Goal: Task Accomplishment & Management: Manage account settings

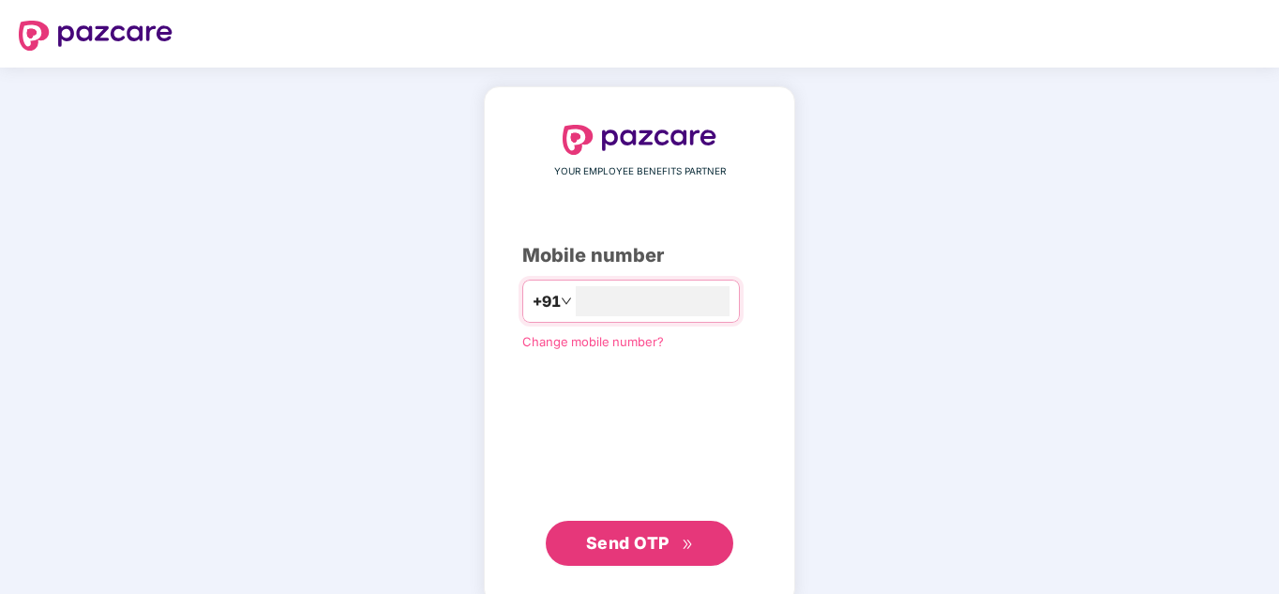
type input "**********"
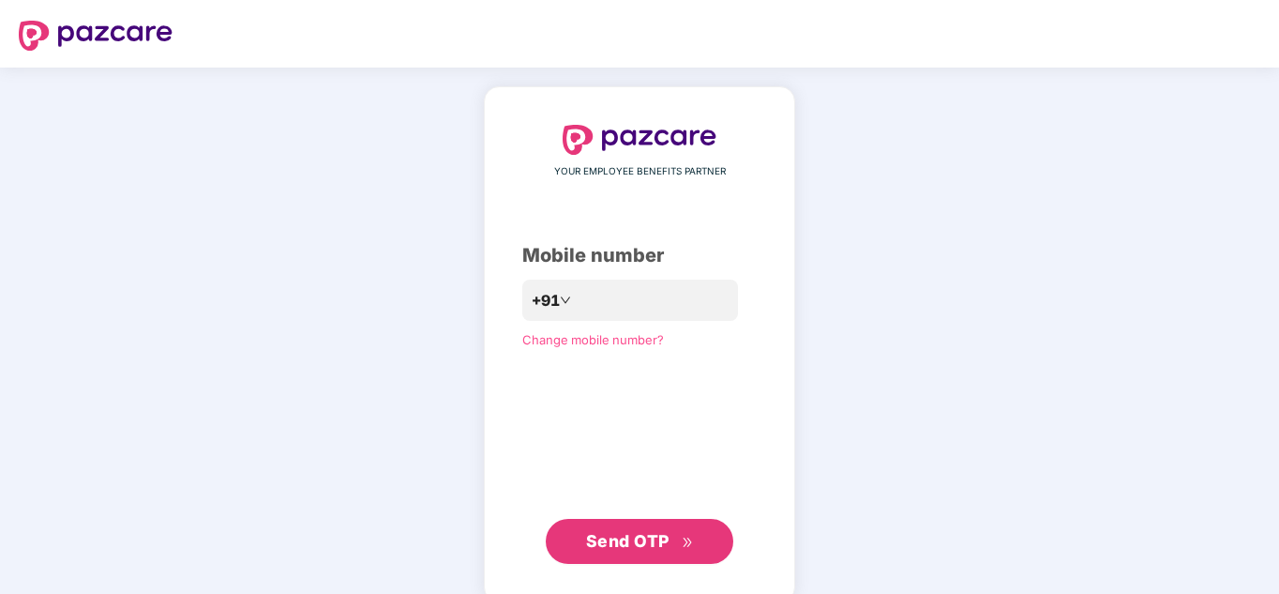
click at [638, 540] on span "Send OTP" at bounding box center [627, 541] width 83 height 20
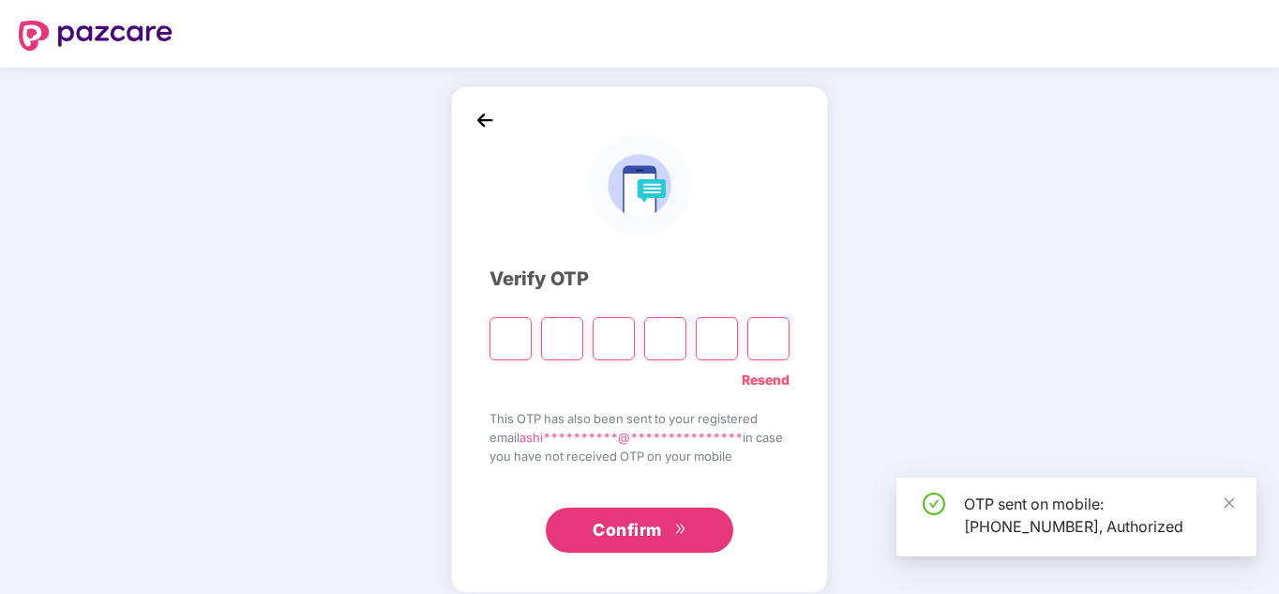
click at [506, 337] on input "Please enter verification code. Digit 1" at bounding box center [511, 338] width 42 height 43
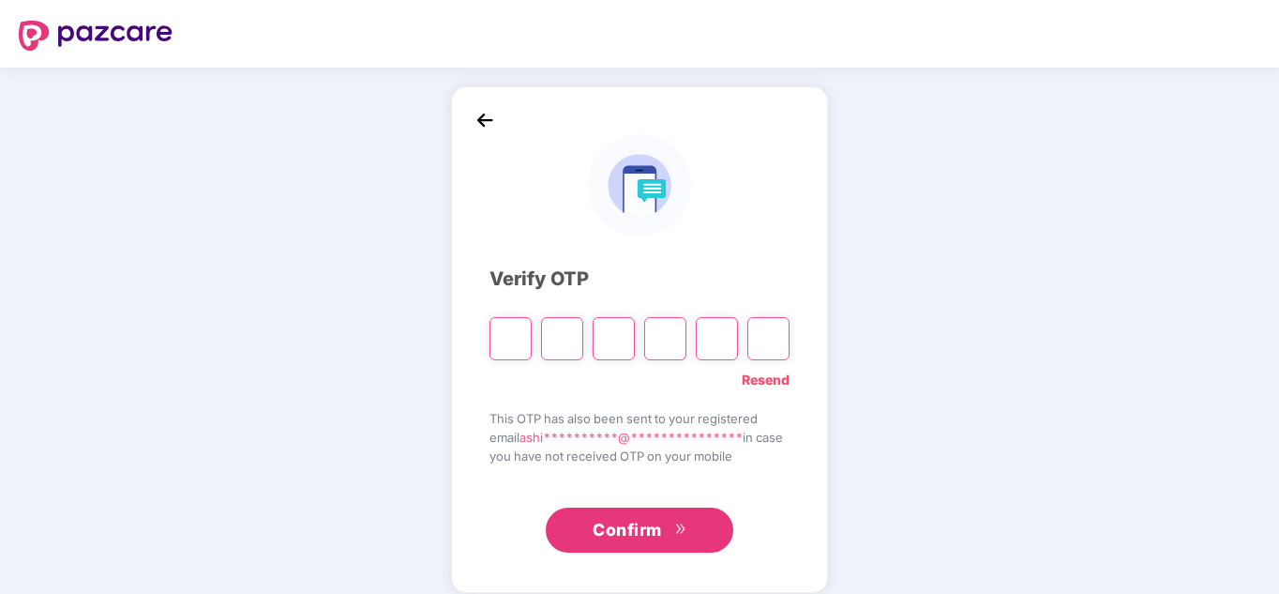
type input "*"
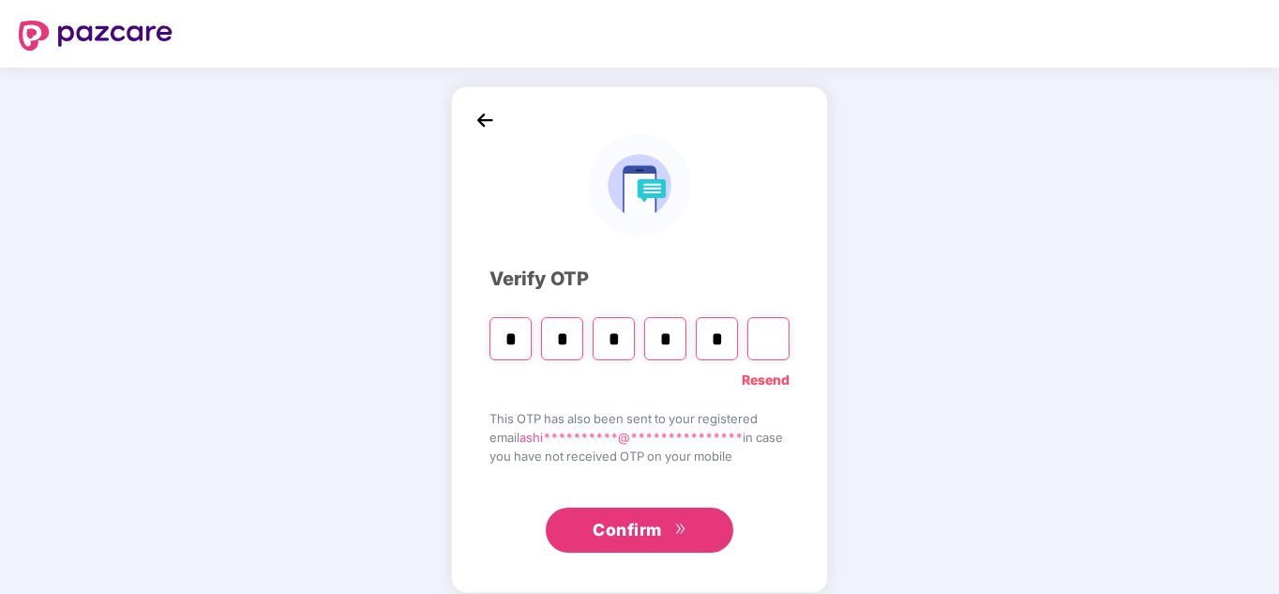
type input "*"
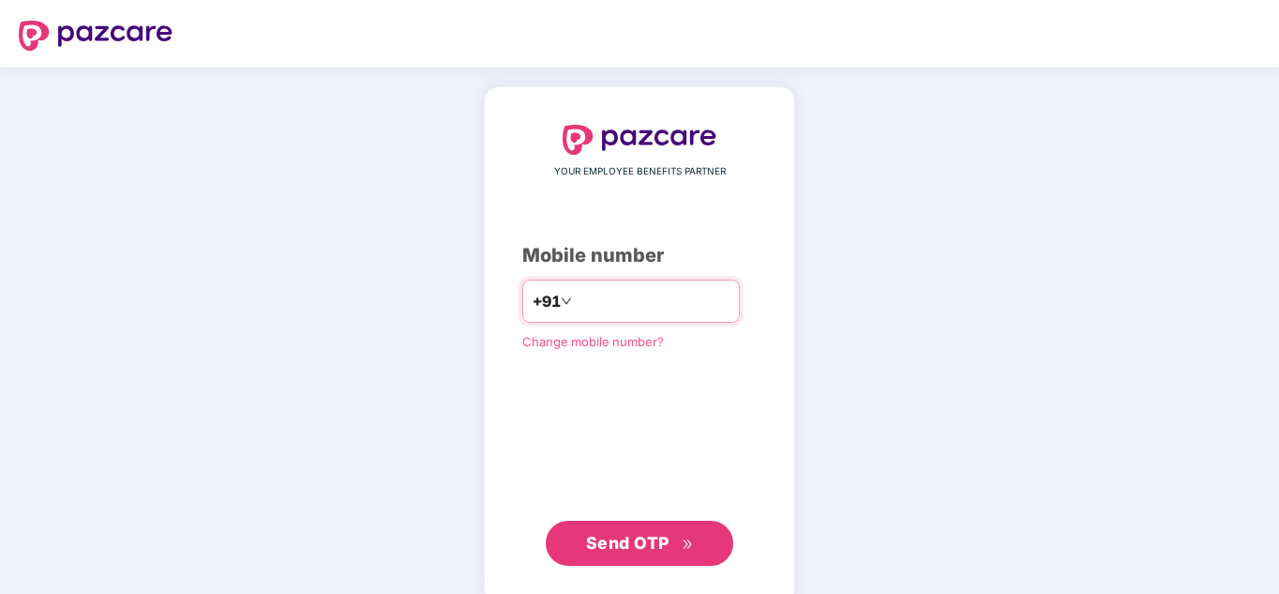
click at [577, 294] on input "number" at bounding box center [653, 301] width 154 height 30
type input "**********"
click at [705, 543] on button "Send OTP" at bounding box center [640, 543] width 188 height 45
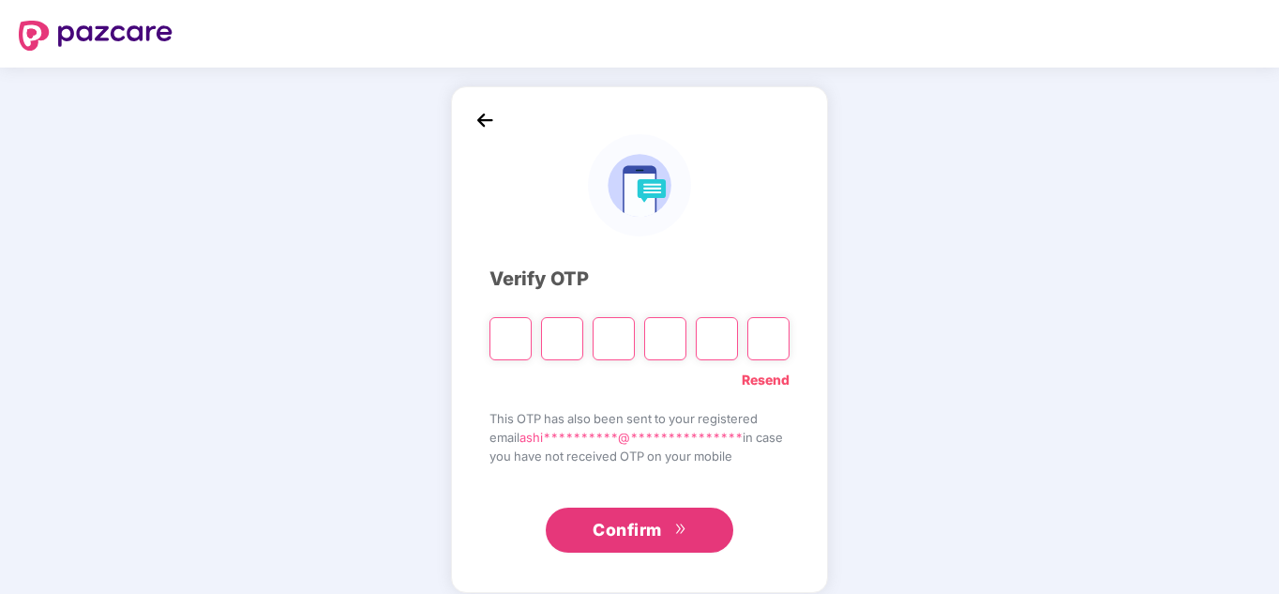
type input "*"
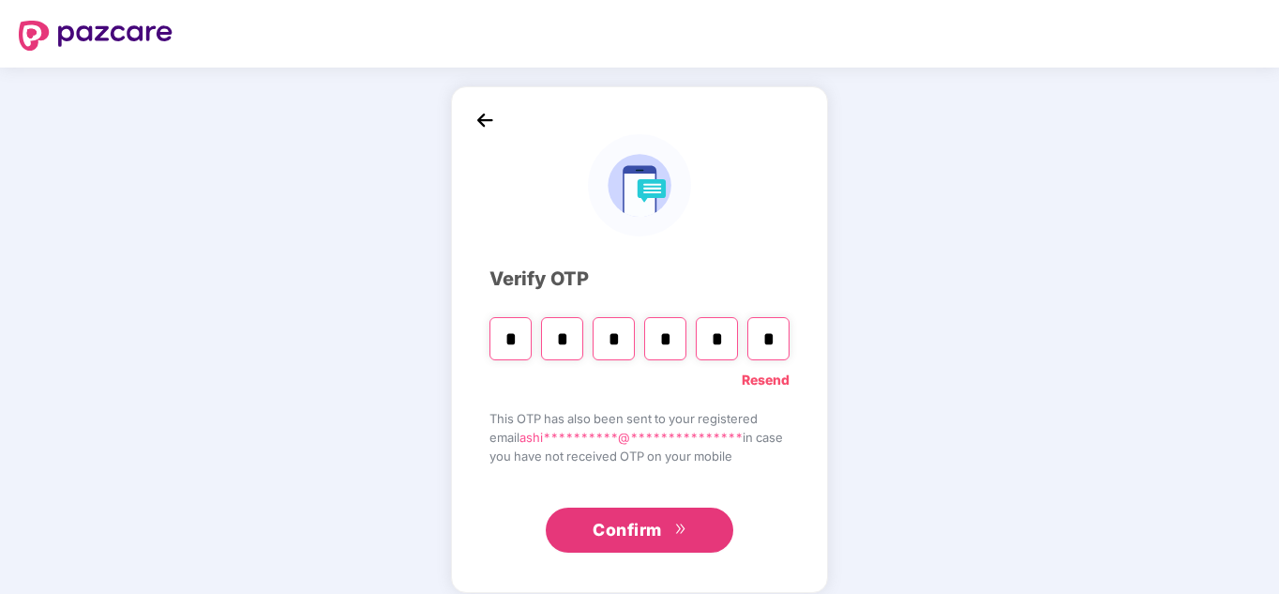
type input "*"
click at [620, 345] on input "*" at bounding box center [614, 338] width 42 height 43
type input "*"
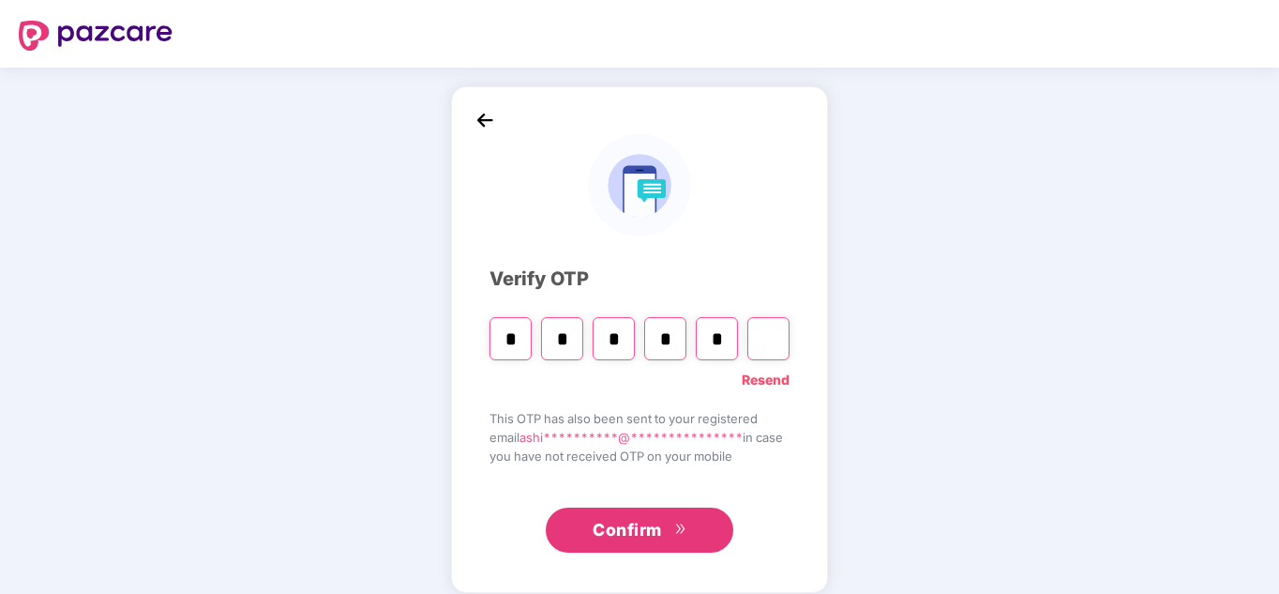
type input "*"
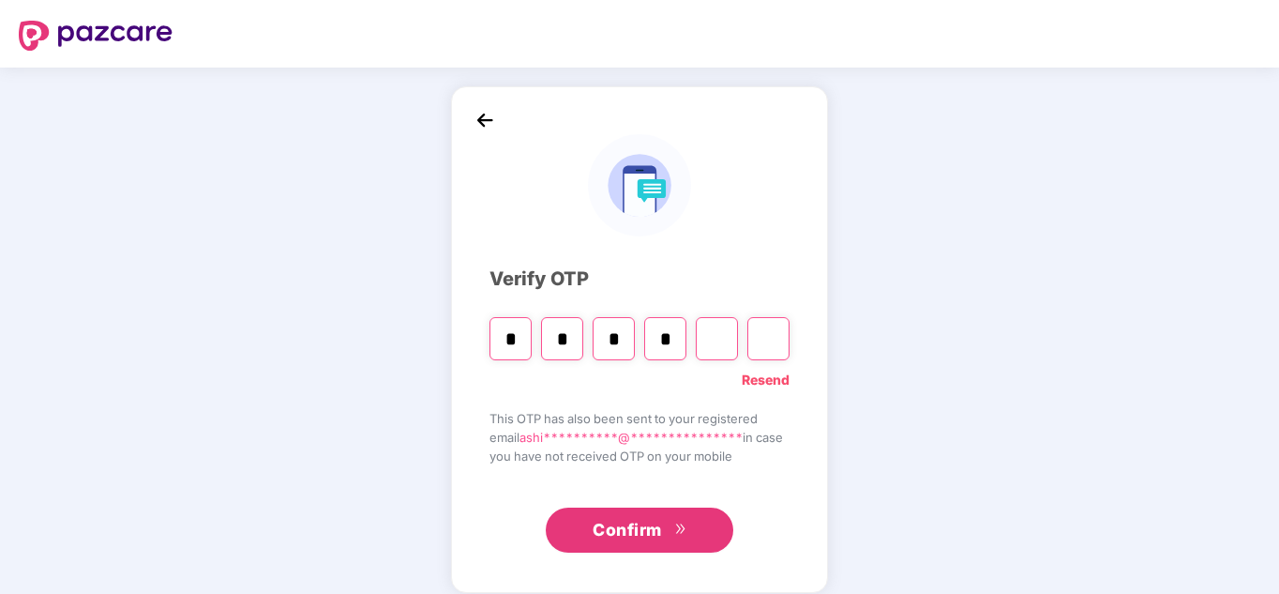
type input "*"
click at [620, 345] on input "*" at bounding box center [614, 338] width 42 height 43
type input "*"
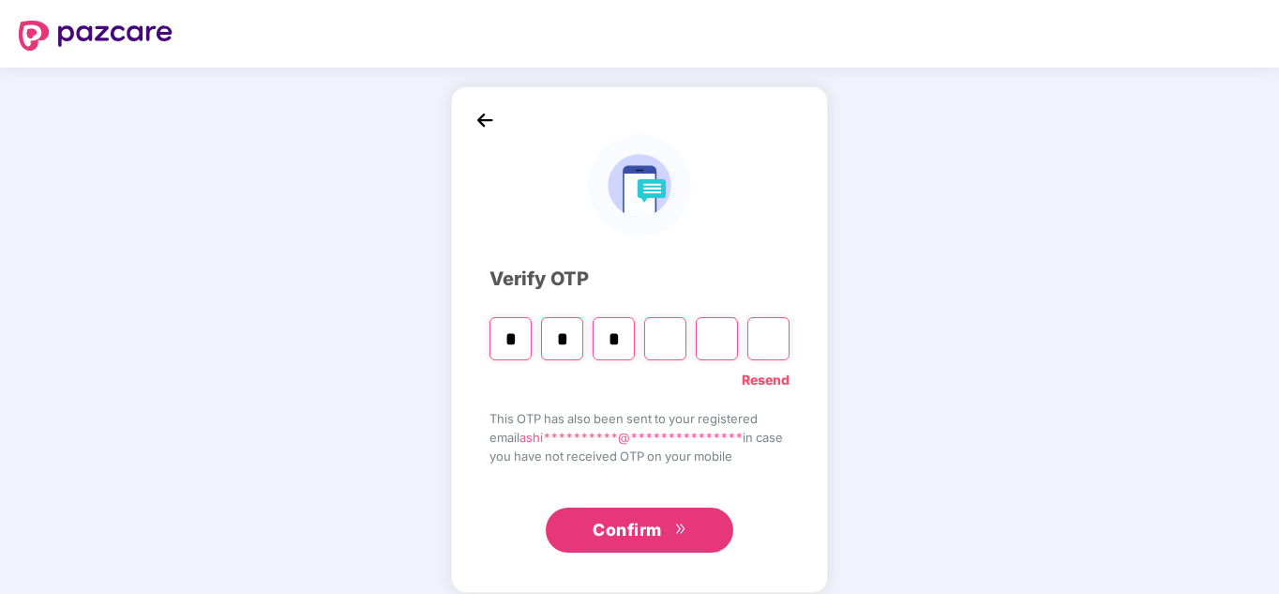
type input "*"
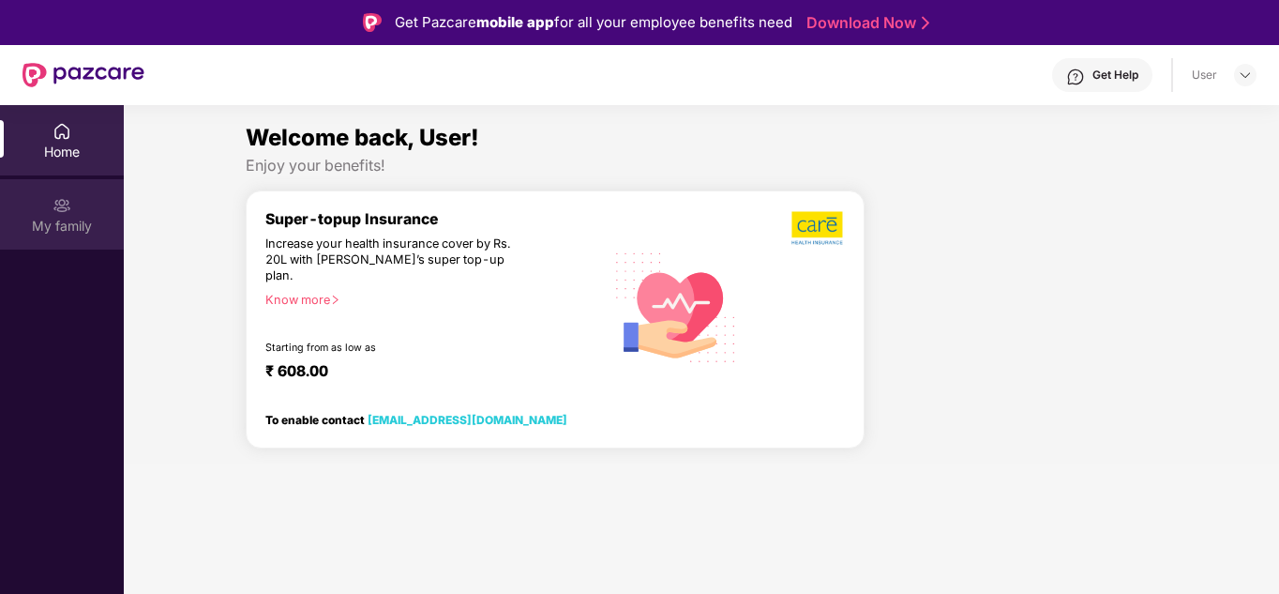
click at [61, 215] on div "My family" at bounding box center [62, 214] width 124 height 70
